Goal: Navigation & Orientation: Find specific page/section

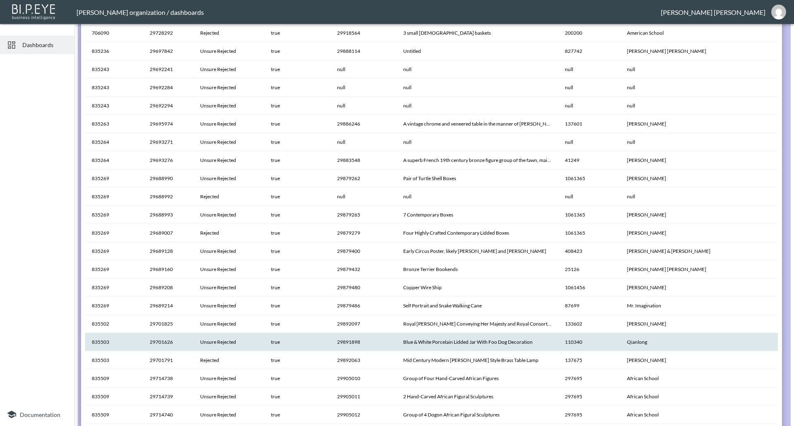
scroll to position [562, 0]
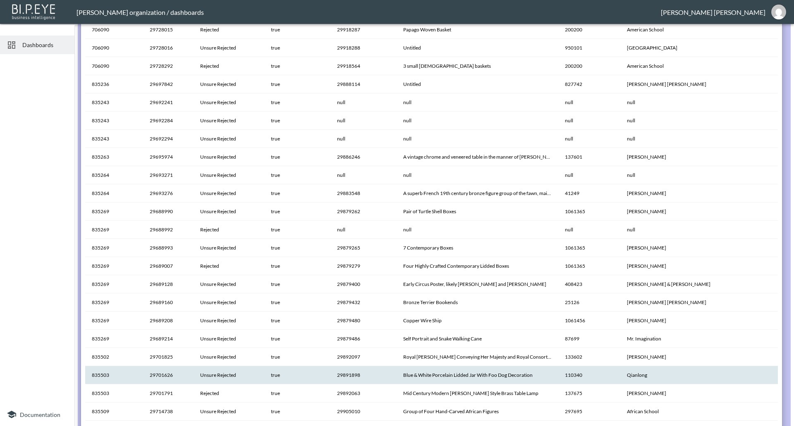
click at [31, 41] on span "Dashboards" at bounding box center [44, 45] width 45 height 9
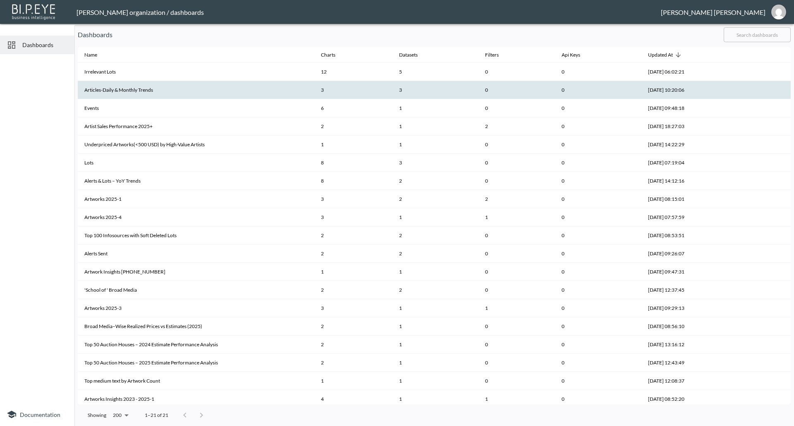
click at [129, 85] on th "Articles-Daily & Monthly Trends" at bounding box center [196, 90] width 236 height 18
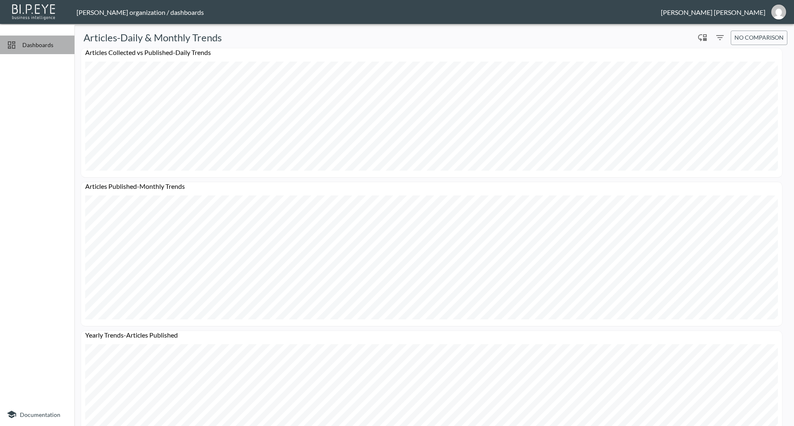
click at [50, 46] on span "Dashboards" at bounding box center [44, 45] width 45 height 9
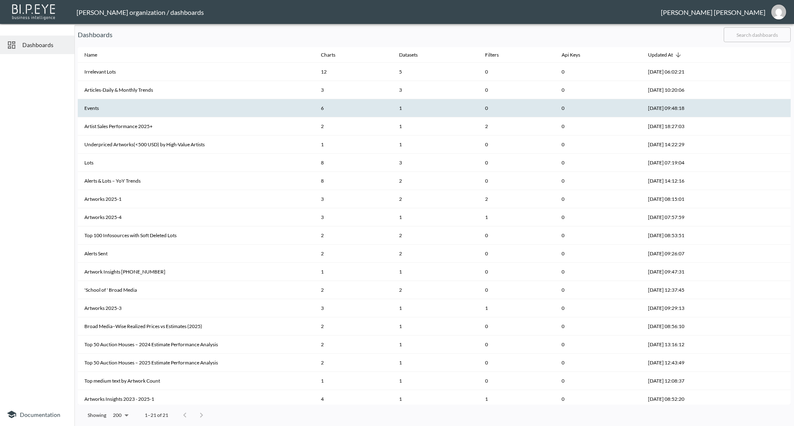
click at [88, 112] on th "Events" at bounding box center [196, 108] width 236 height 18
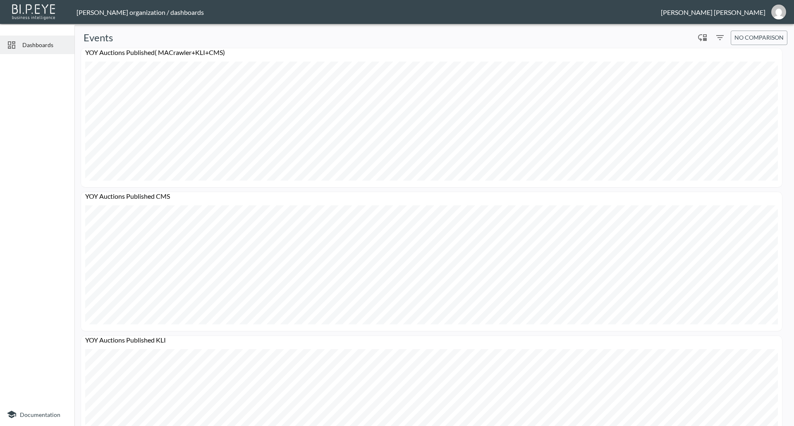
click at [28, 43] on span "Dashboards" at bounding box center [44, 45] width 45 height 9
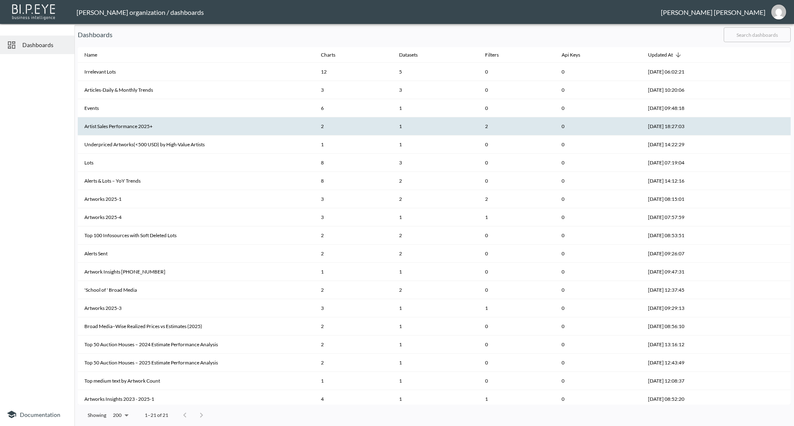
click at [98, 134] on th "Artist Sales Performance 2025+" at bounding box center [196, 126] width 236 height 18
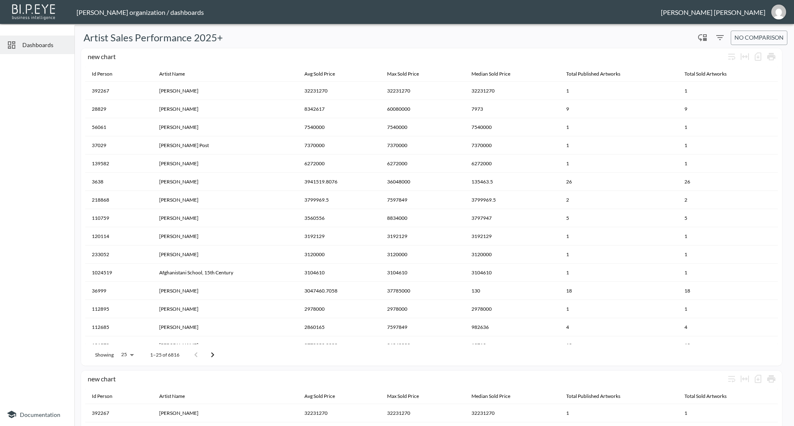
click at [55, 44] on span "Dashboards" at bounding box center [44, 45] width 45 height 9
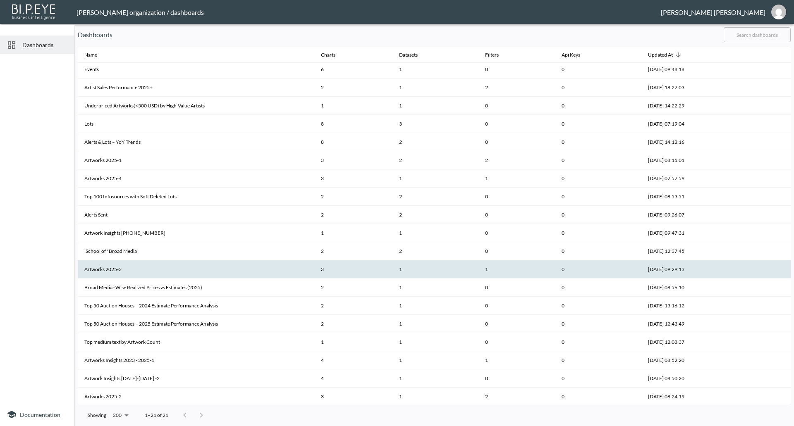
scroll to position [40, 0]
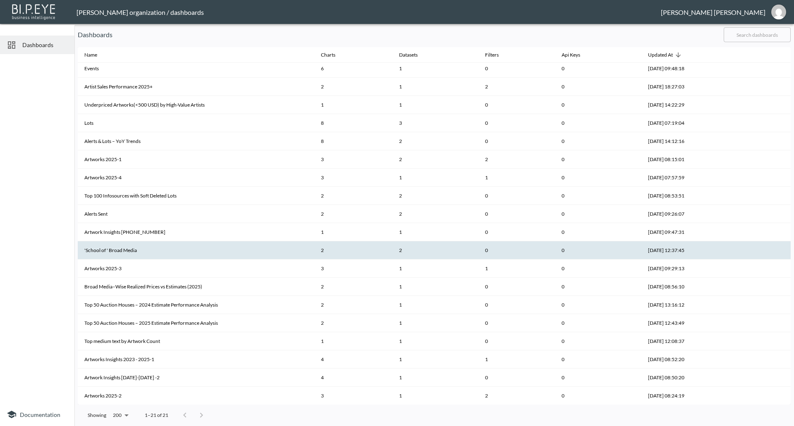
click at [117, 253] on th "'School of ' Broad Media" at bounding box center [196, 250] width 236 height 18
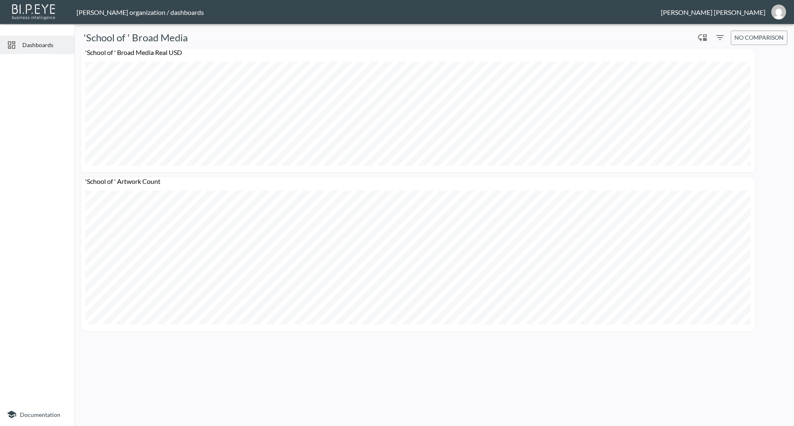
click at [31, 16] on img at bounding box center [34, 11] width 48 height 19
click at [30, 10] on img at bounding box center [34, 11] width 48 height 19
click at [747, 9] on div "[PERSON_NAME]" at bounding box center [713, 12] width 105 height 8
click at [42, 14] on img at bounding box center [34, 11] width 48 height 19
click at [775, 13] on img "jessica@mutualart.com" at bounding box center [778, 12] width 15 height 15
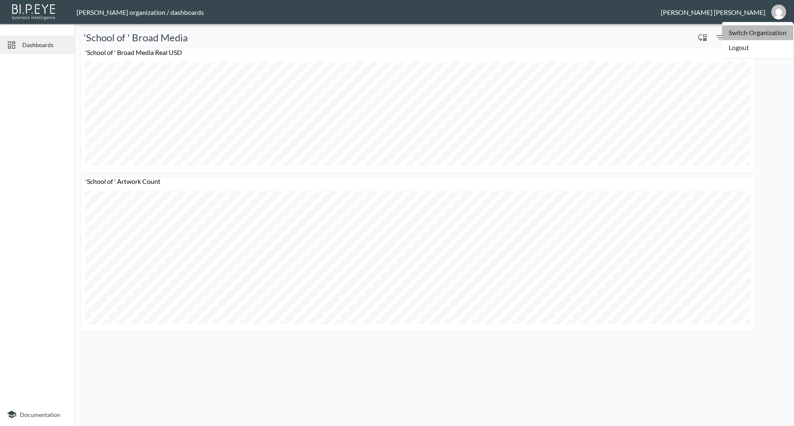
click at [755, 37] on li "Switch Organization" at bounding box center [757, 32] width 71 height 15
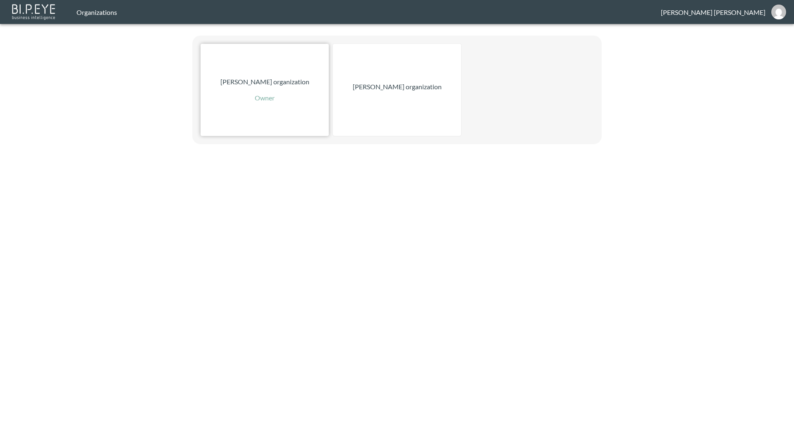
click at [247, 83] on p "[PERSON_NAME] organization" at bounding box center [264, 82] width 89 height 10
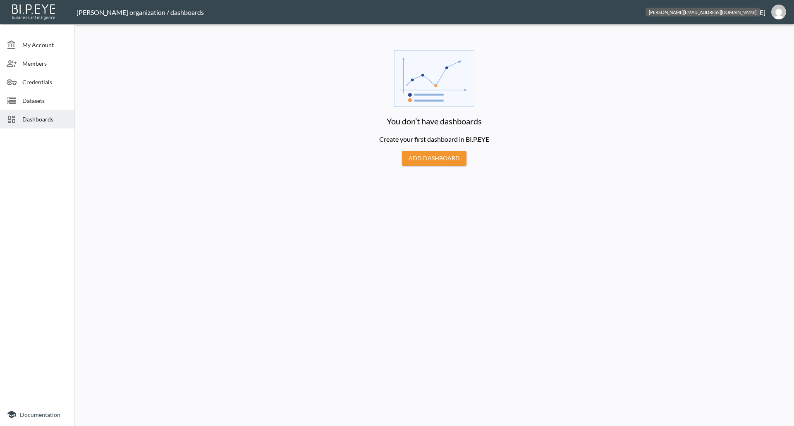
click at [765, 15] on div "[PERSON_NAME][EMAIL_ADDRESS][DOMAIN_NAME]" at bounding box center [704, 12] width 121 height 10
click at [774, 15] on img "jessica@mutualart.com" at bounding box center [778, 12] width 15 height 15
click at [753, 36] on li "Switch Organization" at bounding box center [757, 32] width 71 height 15
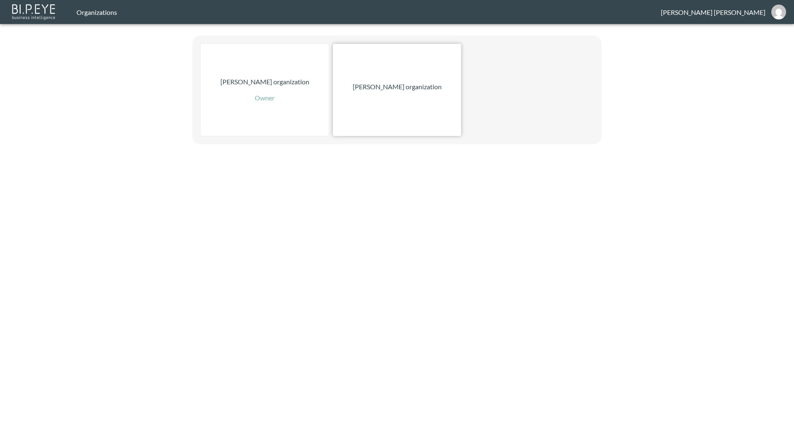
click at [395, 84] on p "[PERSON_NAME] organization" at bounding box center [397, 87] width 89 height 10
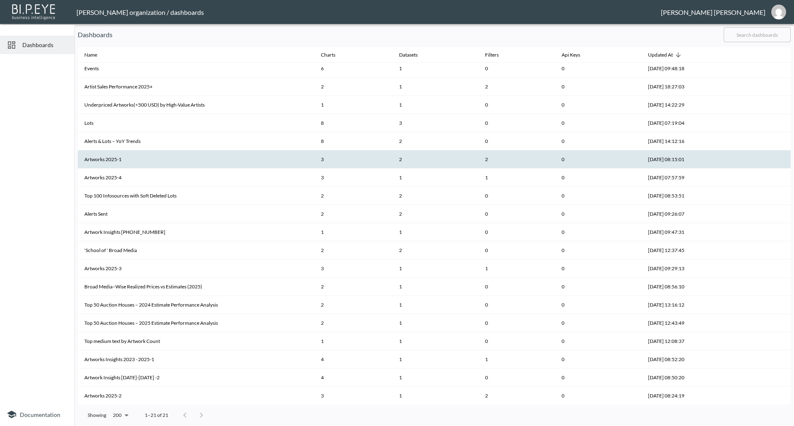
scroll to position [40, 0]
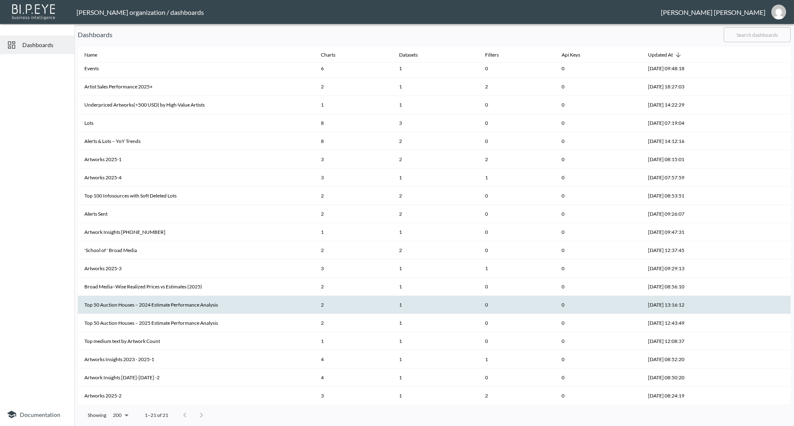
click at [199, 302] on th "Top 50 Auction Houses – 2024 Estimate Performance Analysis" at bounding box center [196, 305] width 236 height 18
